Goal: Task Accomplishment & Management: Manage account settings

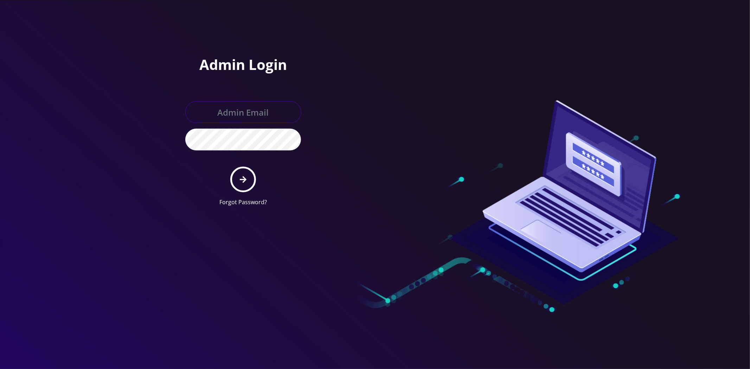
type input "master@britewireless.com"
click at [233, 177] on button "submit" at bounding box center [243, 180] width 26 height 26
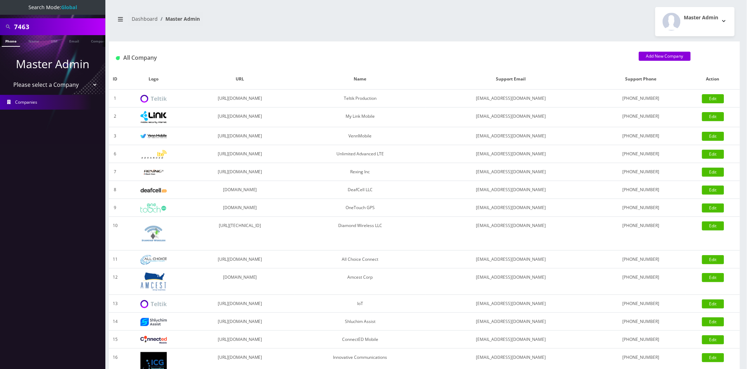
click at [70, 24] on input "7463" at bounding box center [59, 26] width 90 height 13
paste input "5552"
type input "5552"
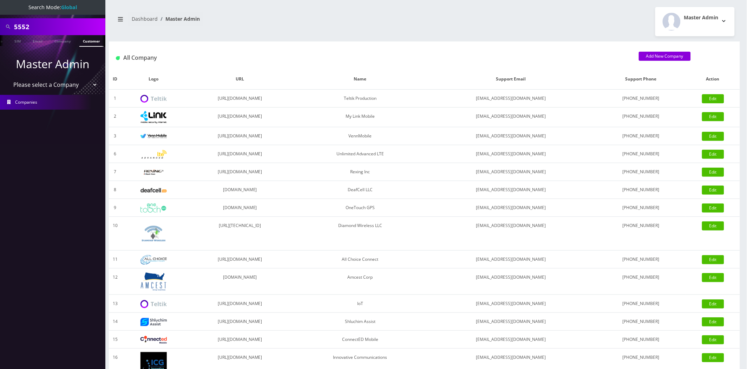
click at [89, 42] on link "Customer" at bounding box center [91, 41] width 24 height 12
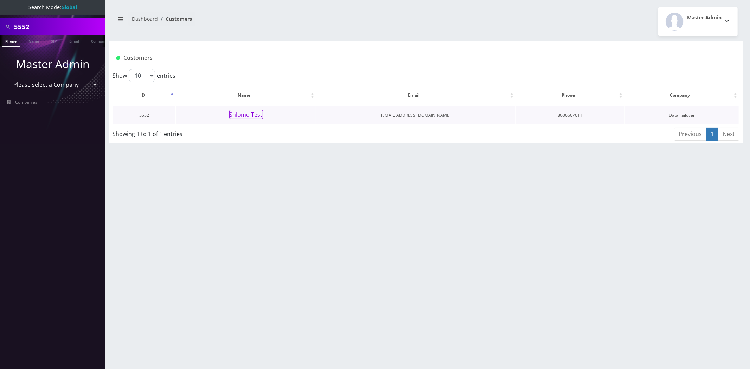
scroll to position [0, 4]
click at [249, 115] on button "Shlomo Test" at bounding box center [246, 114] width 34 height 9
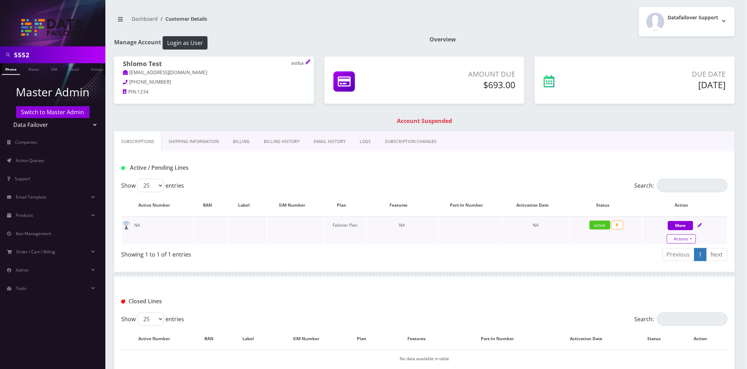
click at [681, 238] on link "Actions" at bounding box center [681, 238] width 29 height 9
select select "MR40 Virtual SIM"
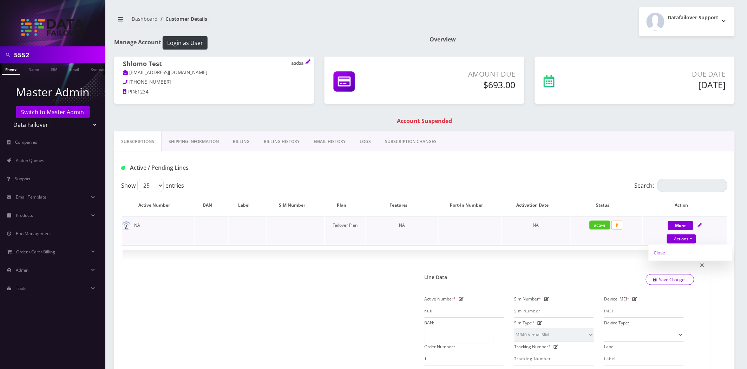
click at [659, 255] on link "Close" at bounding box center [691, 252] width 84 height 11
type input "[DATE]"
select select "MR40 Virtual SIM"
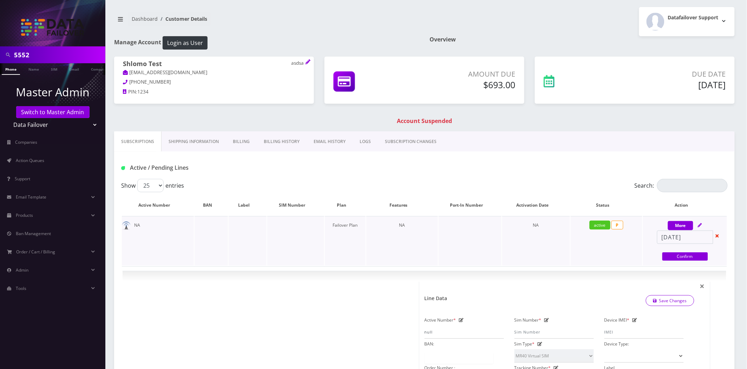
click at [670, 250] on div "[DATE] Confirm" at bounding box center [685, 247] width 84 height 32
click at [670, 254] on link "Confirm" at bounding box center [686, 256] width 46 height 8
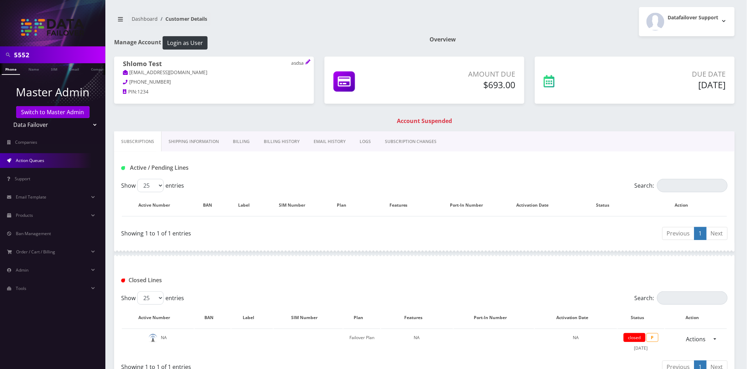
click at [32, 157] on span "Action Queues" at bounding box center [30, 160] width 28 height 6
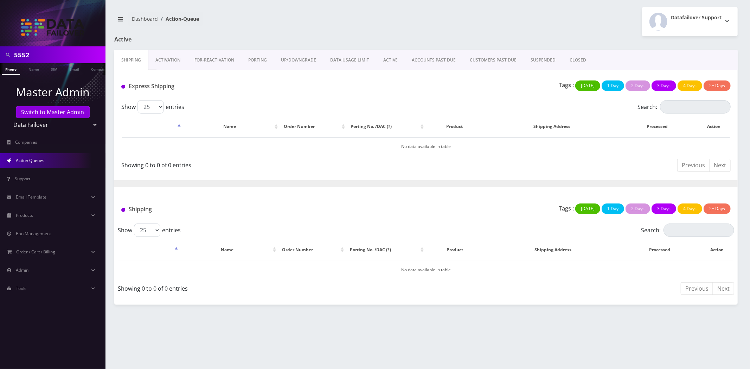
click at [162, 63] on link "Activation" at bounding box center [167, 60] width 39 height 20
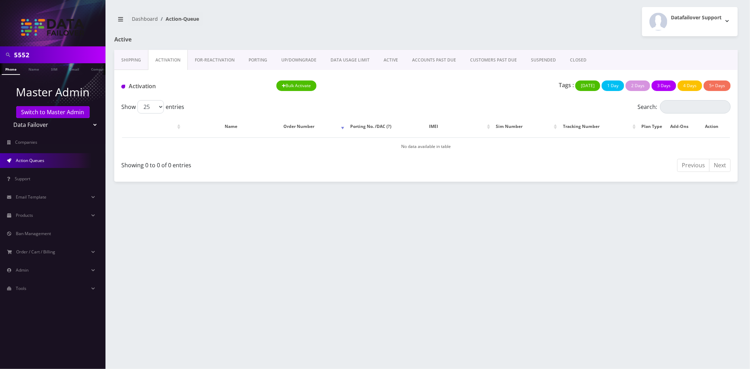
click at [391, 69] on link "ACTIVE" at bounding box center [390, 60] width 28 height 20
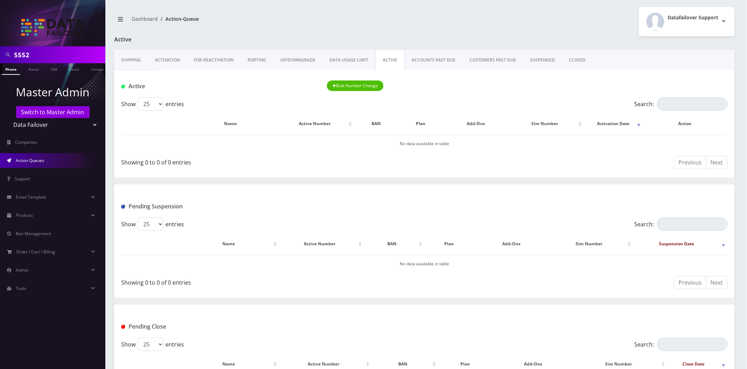
click at [531, 58] on link "SUSPENDED" at bounding box center [543, 60] width 39 height 20
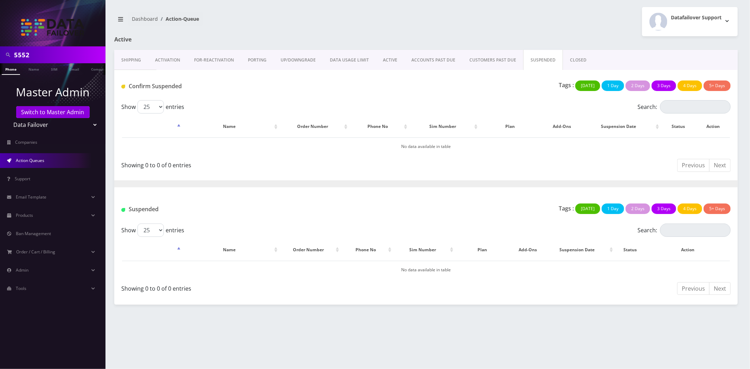
click at [566, 57] on link "CLOSED" at bounding box center [578, 60] width 31 height 20
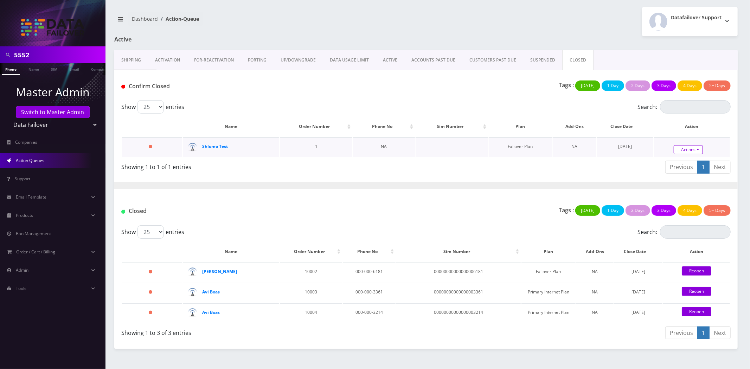
click at [689, 148] on link "Actions" at bounding box center [687, 149] width 29 height 9
click at [677, 131] on link "Confirm" at bounding box center [698, 130] width 76 height 9
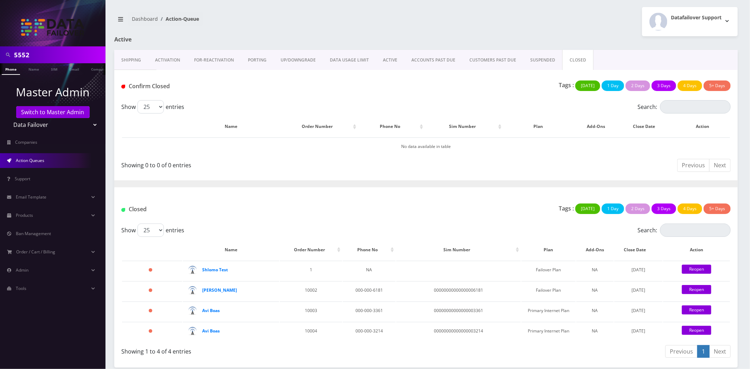
scroll to position [0, 4]
